Goal: Task Accomplishment & Management: Manage account settings

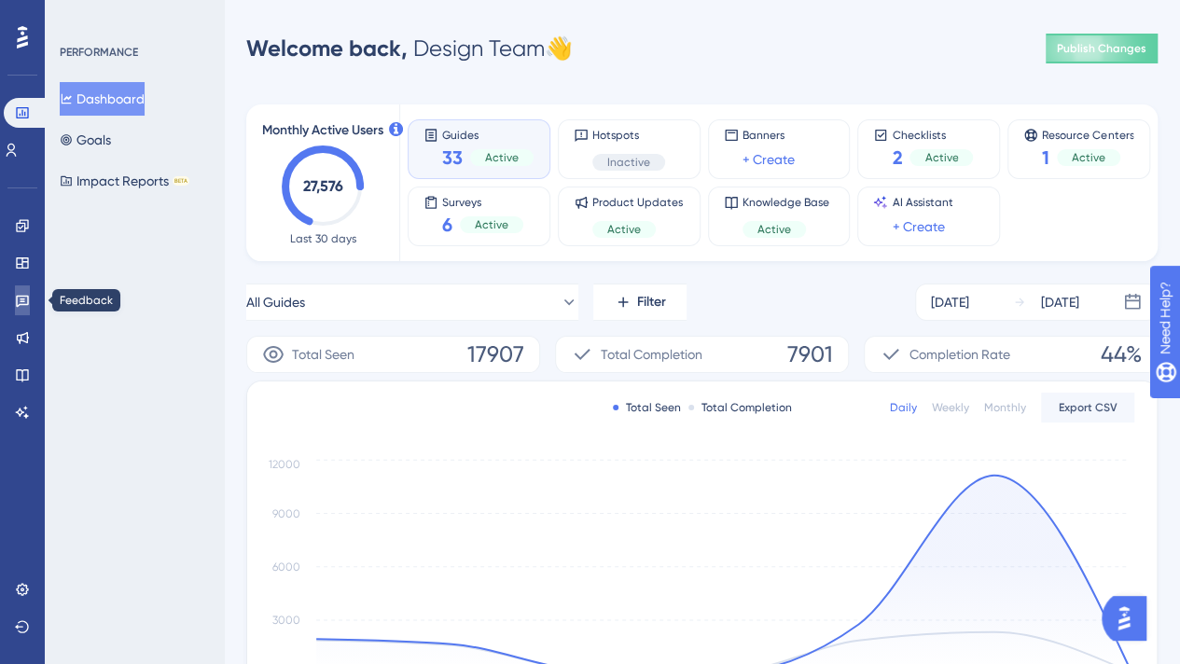
click at [27, 298] on icon at bounding box center [22, 302] width 13 height 12
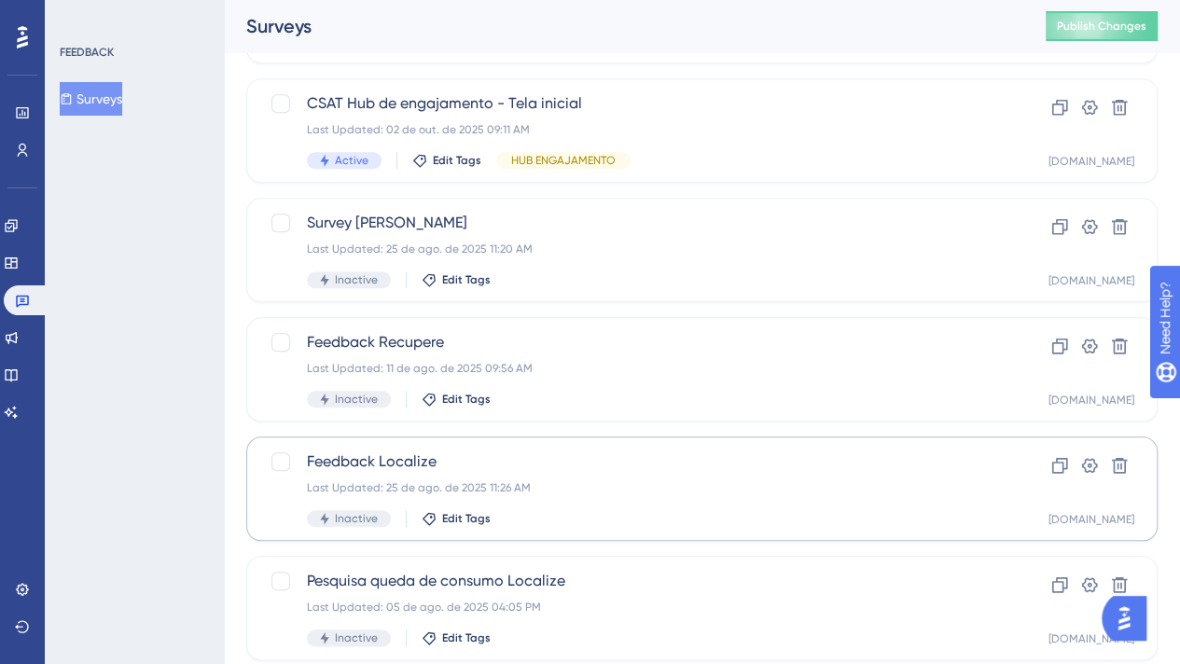
scroll to position [783, 0]
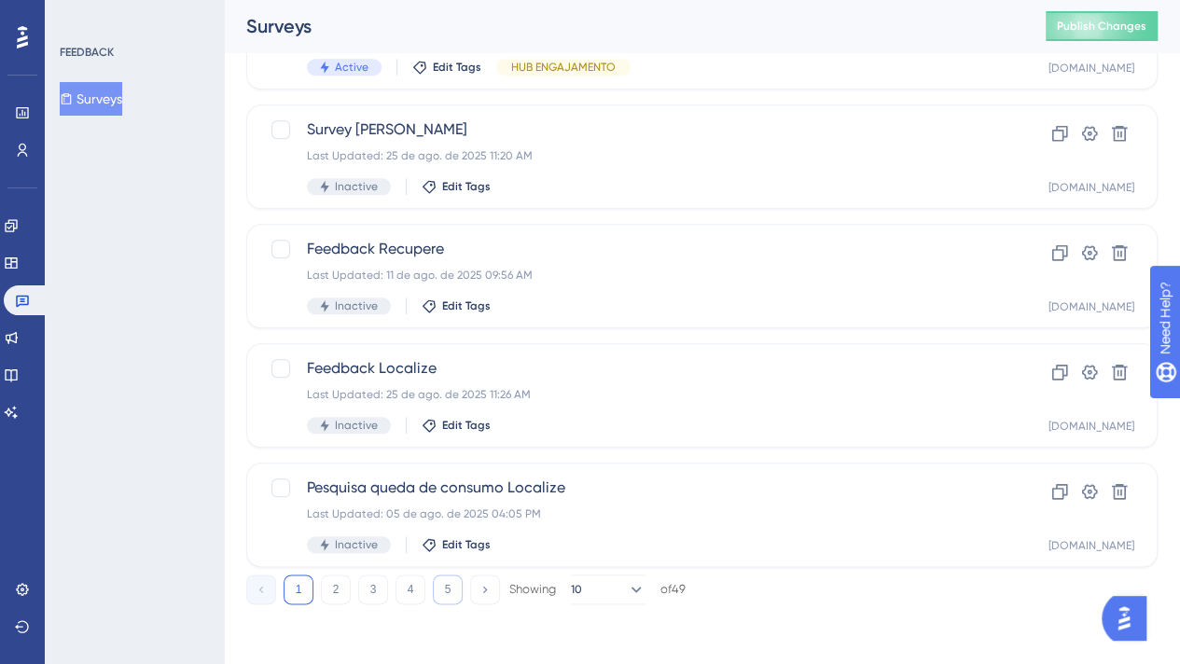
click at [443, 594] on button "5" at bounding box center [448, 590] width 30 height 30
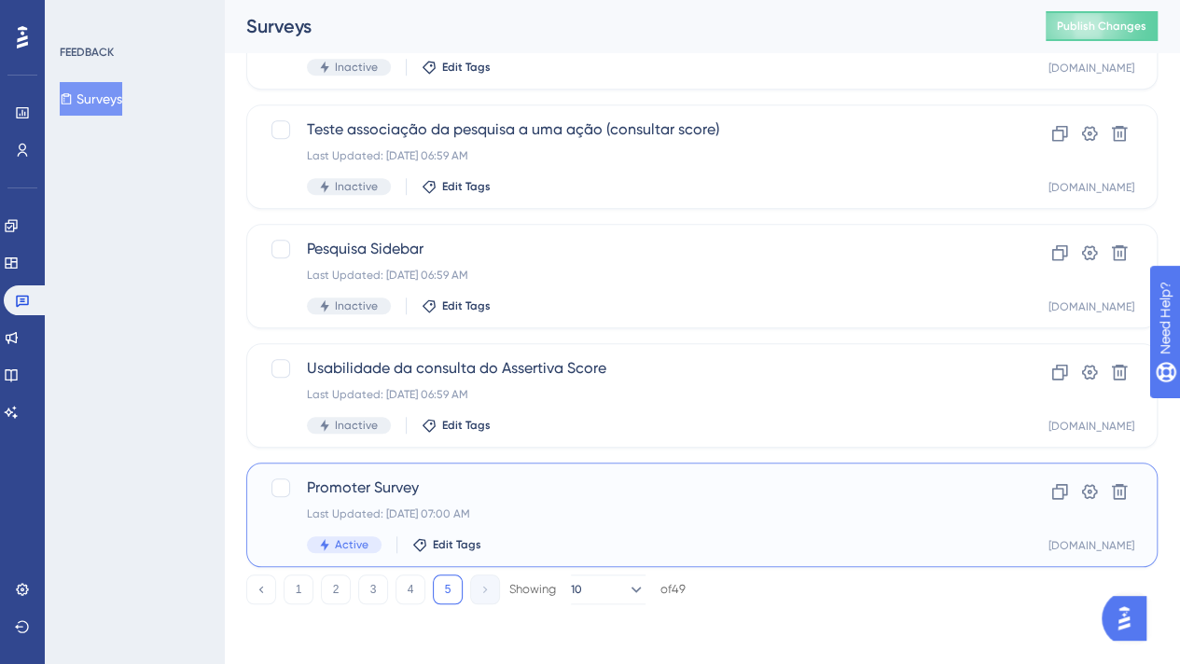
click at [683, 495] on span "Promoter Survey" at bounding box center [627, 488] width 641 height 22
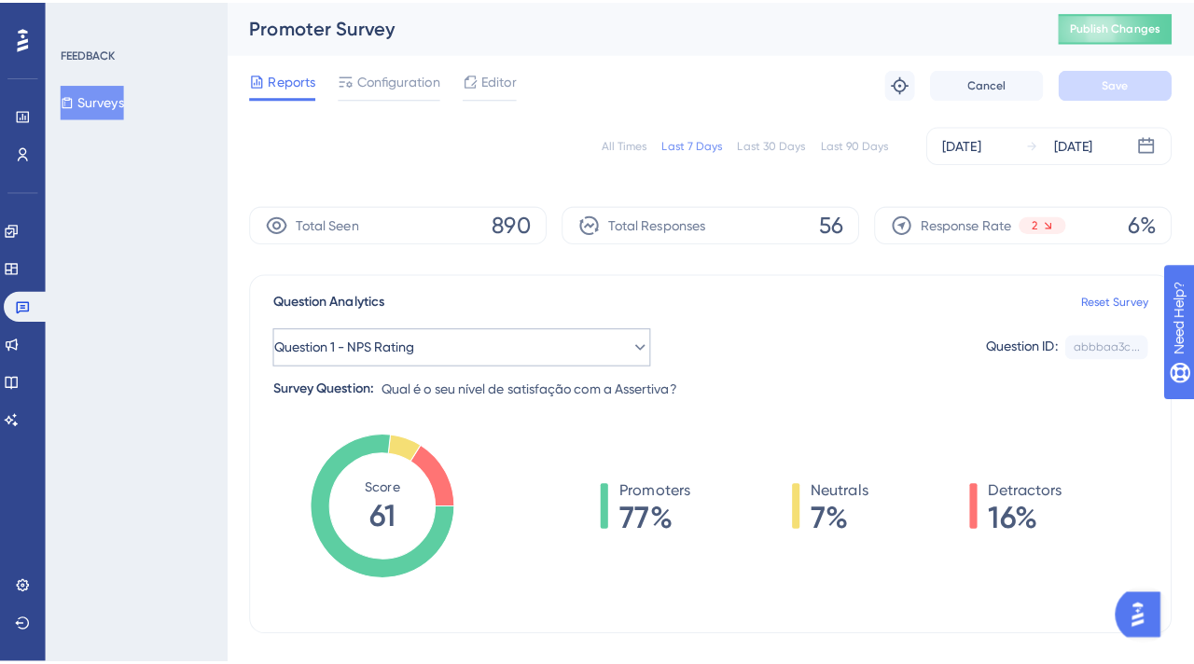
scroll to position [373, 0]
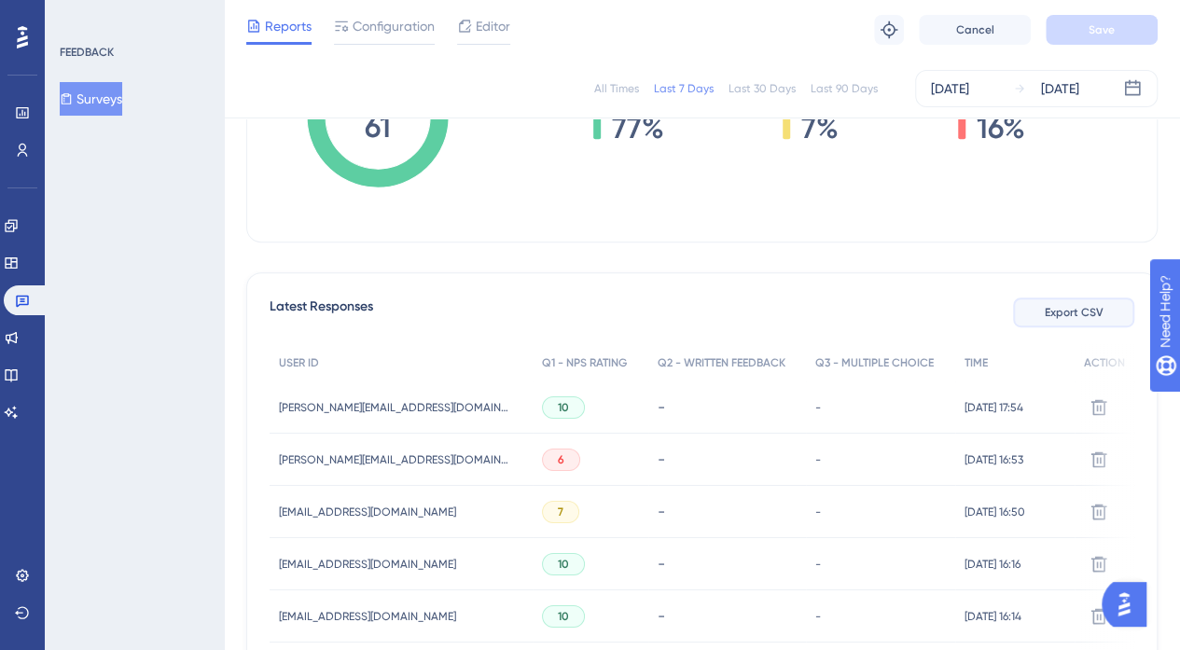
click at [1063, 318] on span "Export CSV" at bounding box center [1074, 312] width 59 height 15
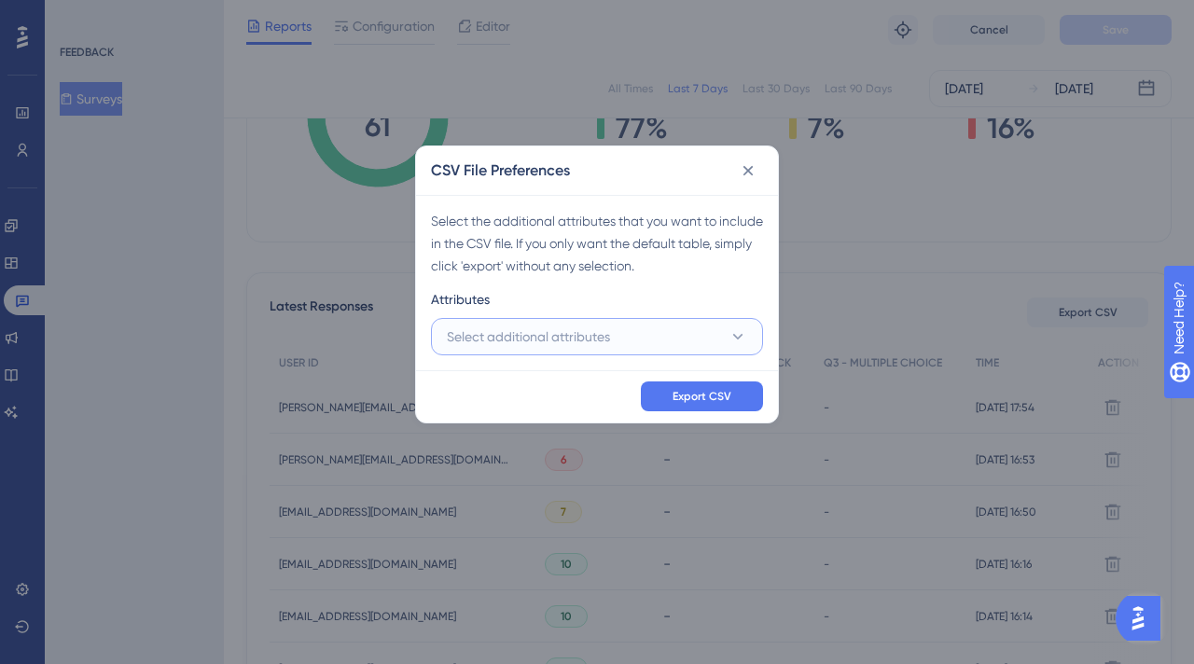
click at [630, 332] on button "Select additional attributes" at bounding box center [597, 336] width 332 height 37
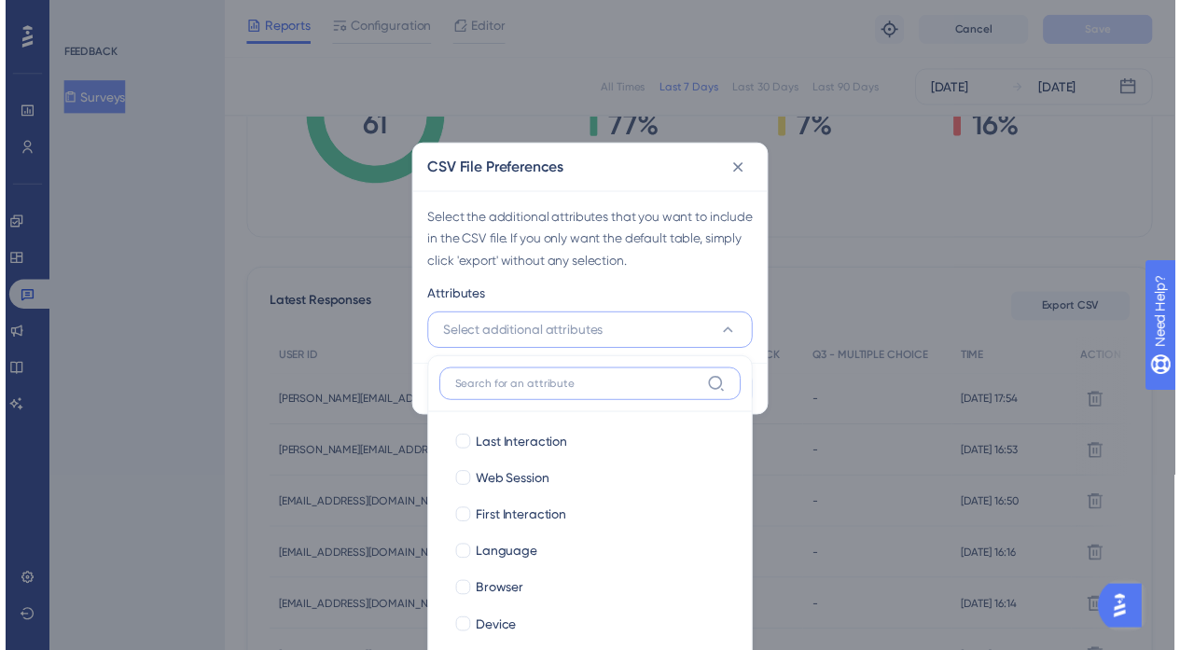
scroll to position [459, 0]
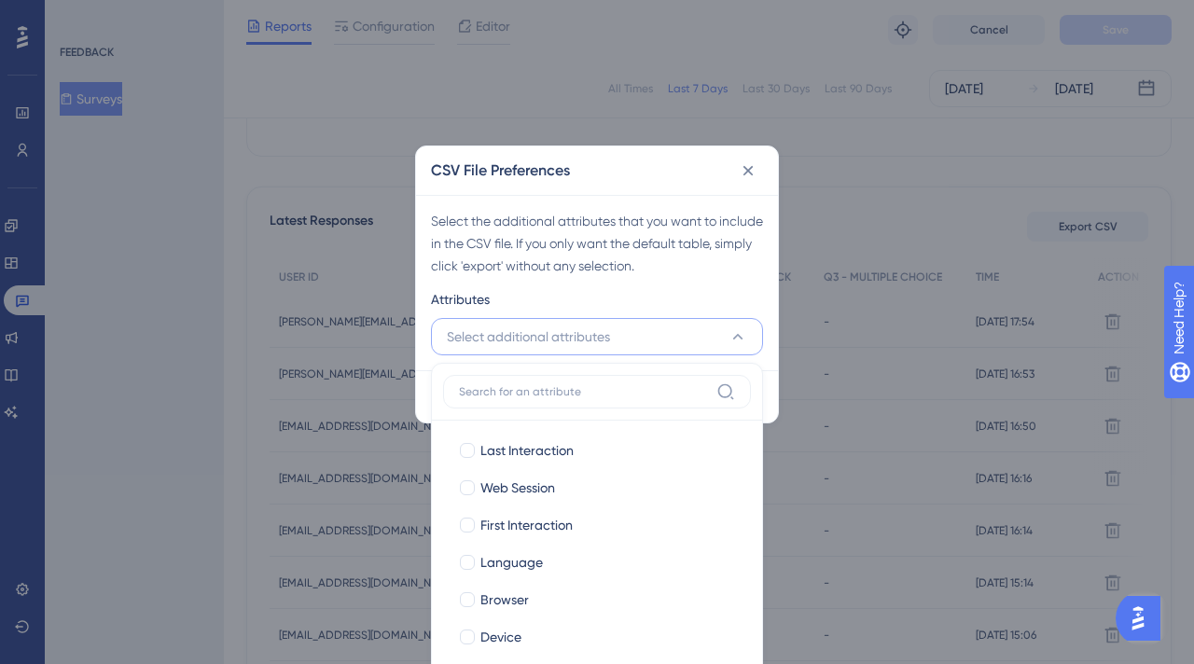
click at [630, 332] on button "Select additional attributes" at bounding box center [597, 336] width 332 height 37
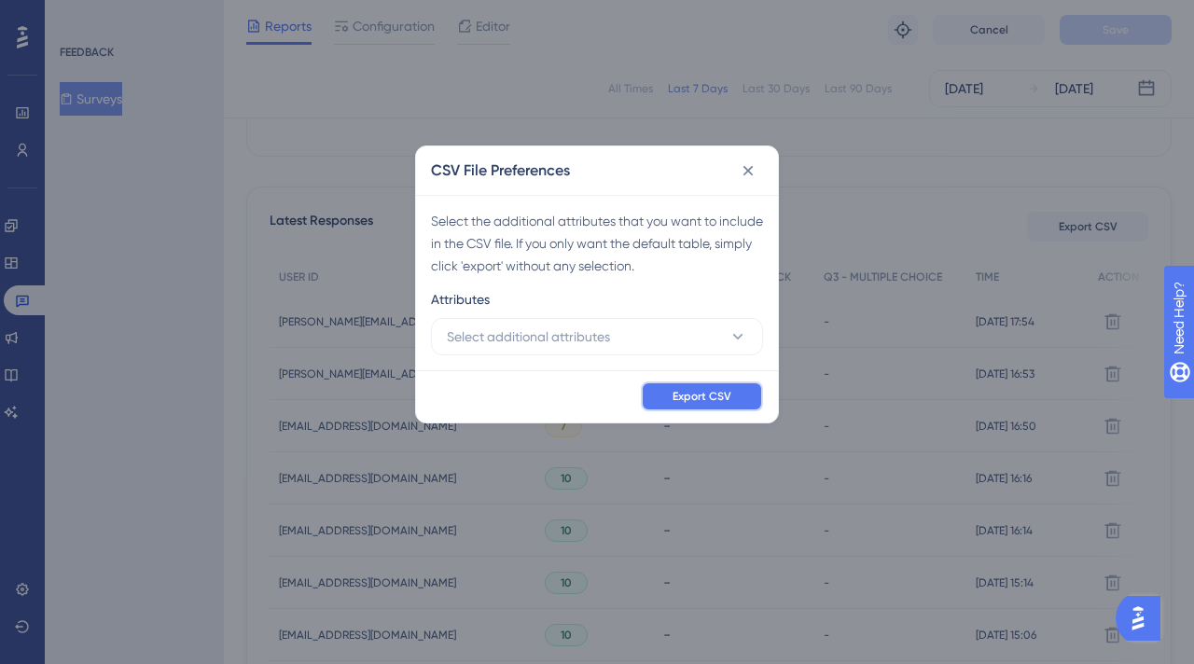
click at [690, 393] on span "Export CSV" at bounding box center [702, 396] width 59 height 15
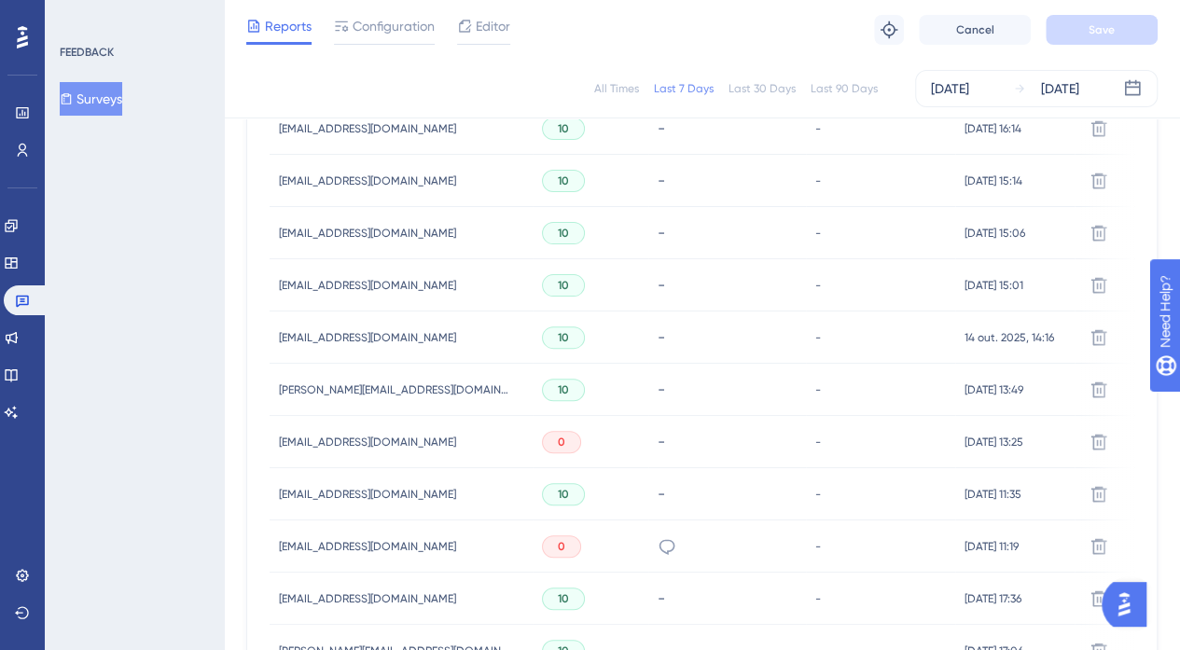
scroll to position [925, 0]
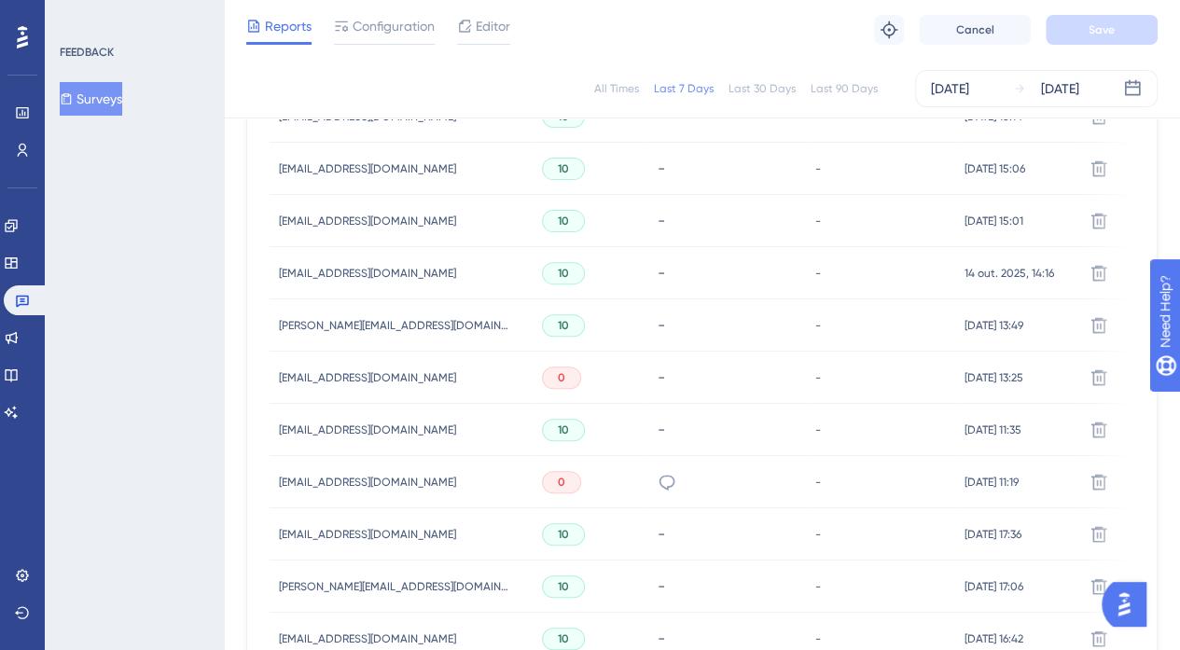
click at [355, 476] on span "[EMAIL_ADDRESS][DOMAIN_NAME]" at bounding box center [367, 482] width 177 height 15
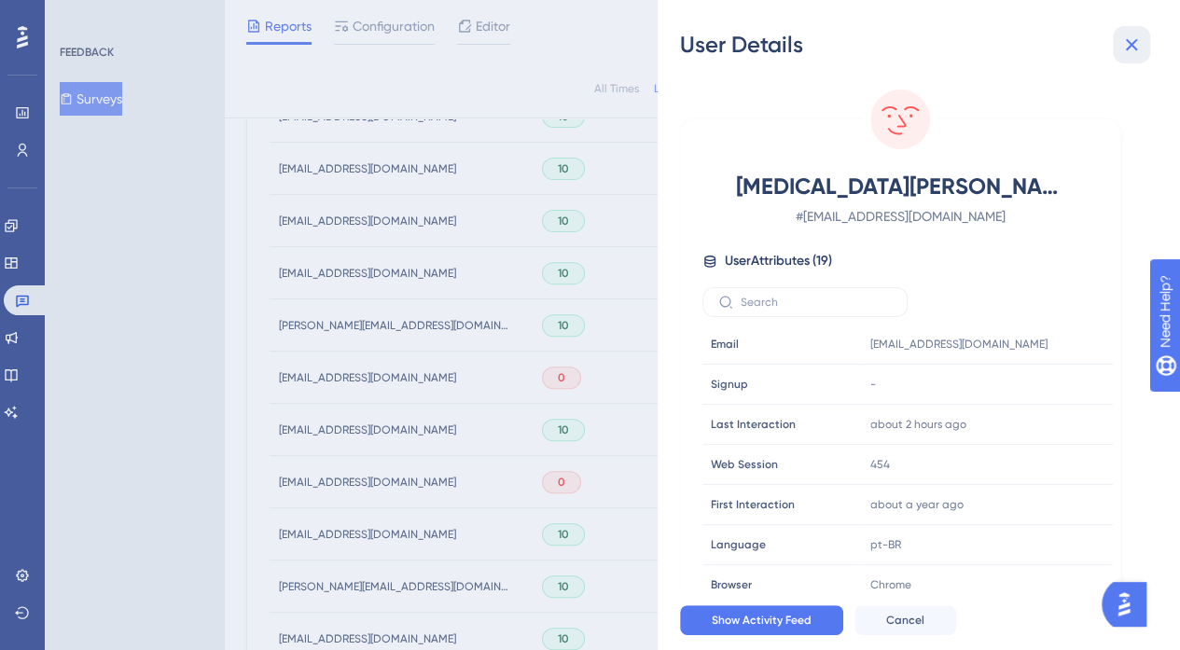
click at [1141, 42] on icon at bounding box center [1131, 45] width 22 height 22
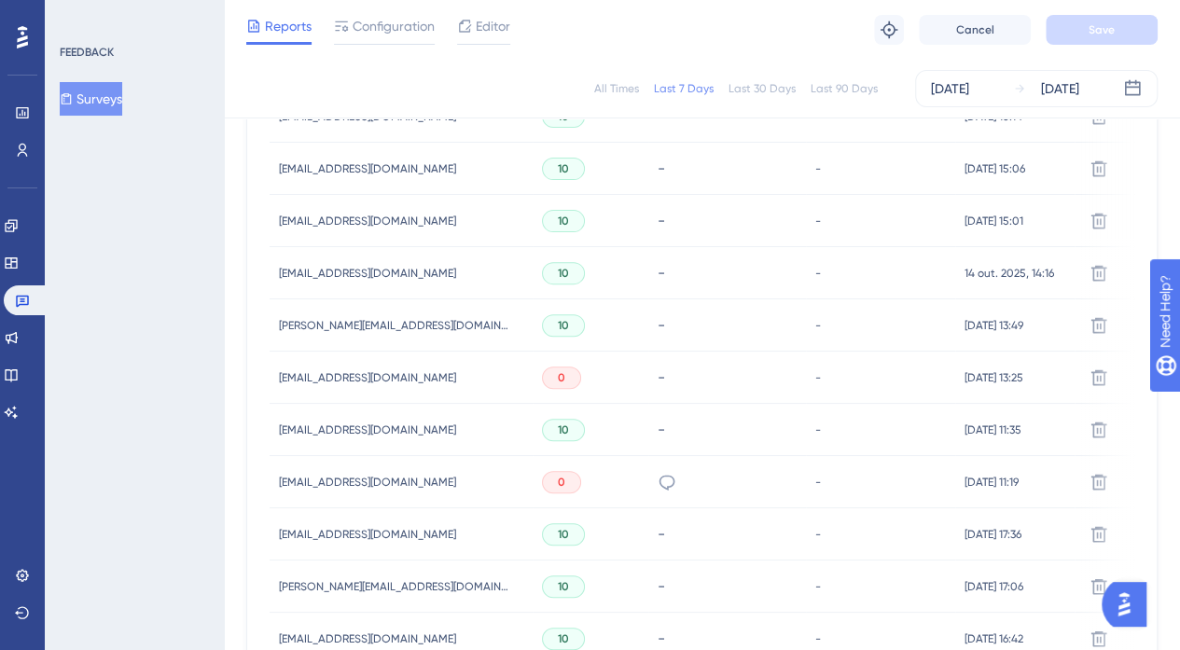
click at [390, 478] on span "[EMAIL_ADDRESS][DOMAIN_NAME]" at bounding box center [367, 482] width 177 height 15
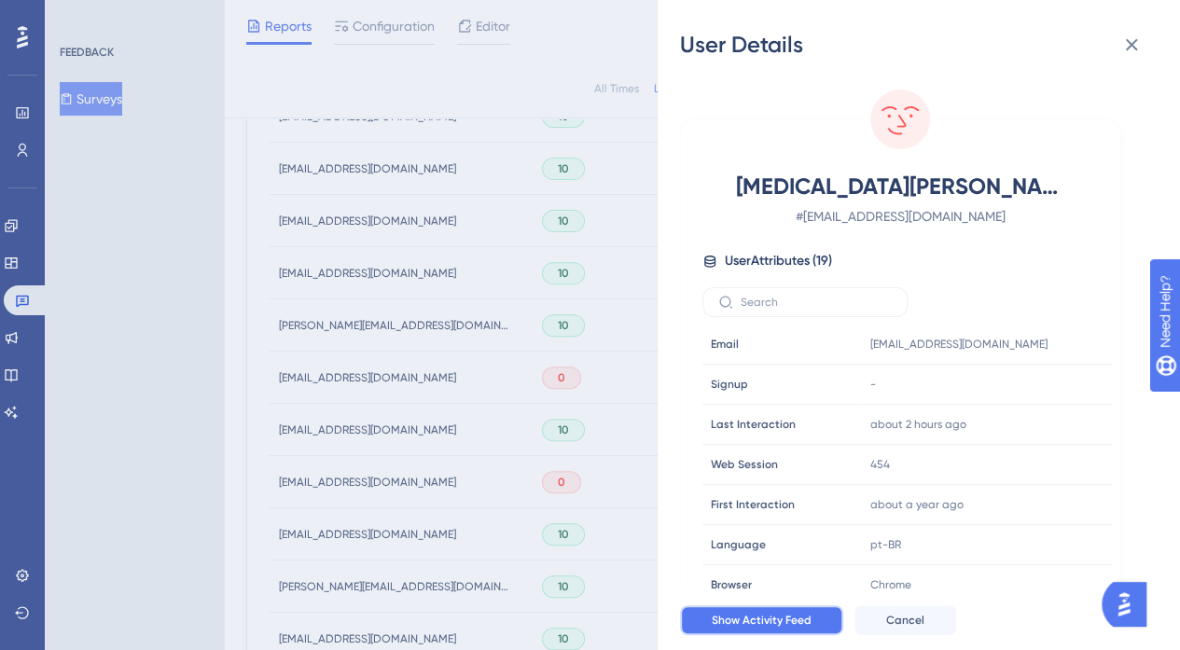
click at [748, 620] on button "Show Activity Feed" at bounding box center [761, 620] width 163 height 30
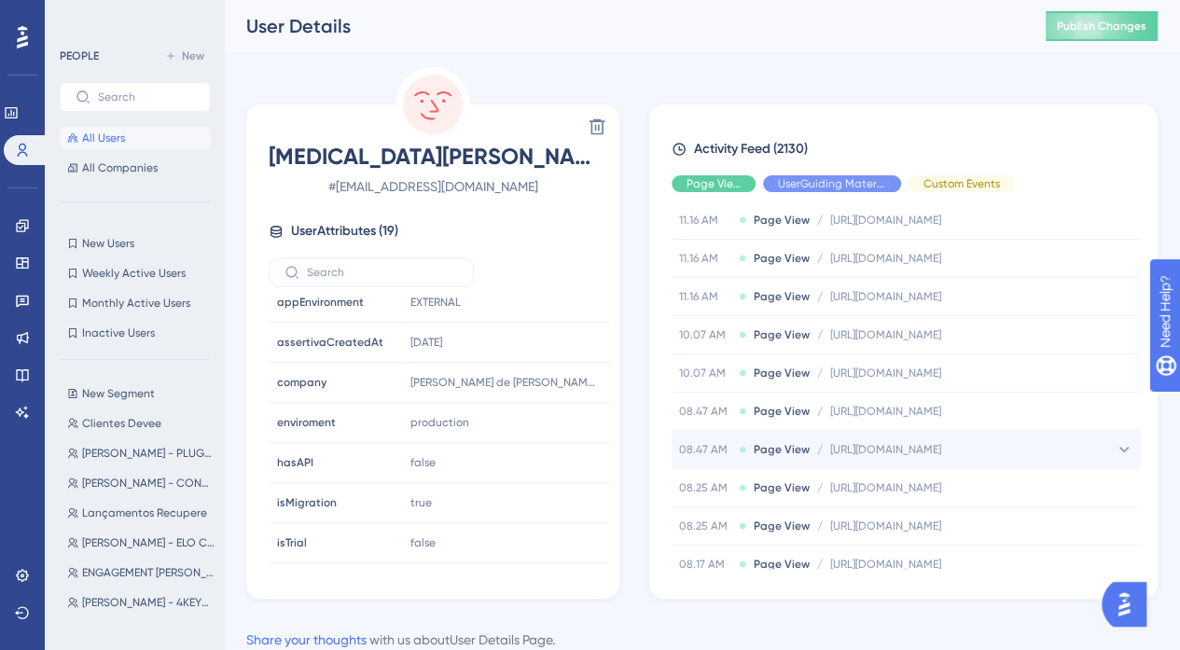
scroll to position [1026, 0]
